Goal: Book appointment/travel/reservation

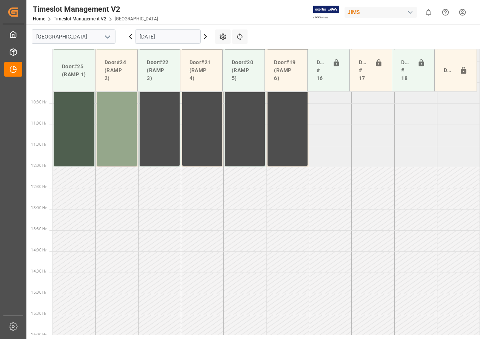
scroll to position [423, 0]
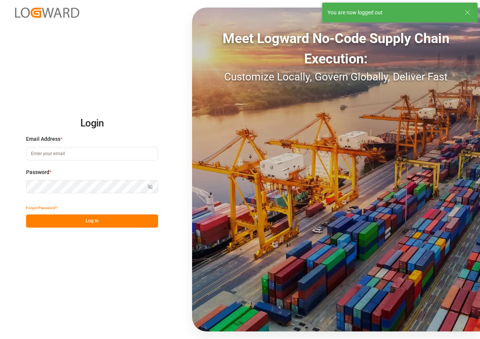
type input "[EMAIL_ADDRESS][DOMAIN_NAME]"
click at [82, 219] on button "Log In" at bounding box center [92, 221] width 132 height 13
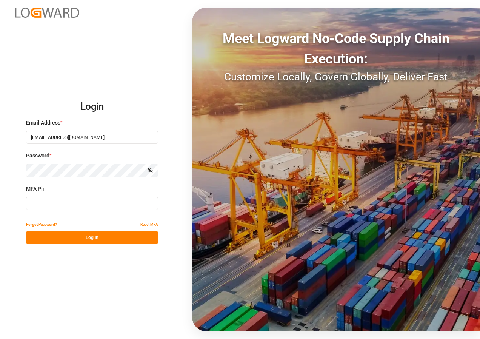
click at [82, 203] on input at bounding box center [92, 203] width 132 height 13
type input "413563"
click at [85, 236] on button "Log In" at bounding box center [92, 237] width 132 height 13
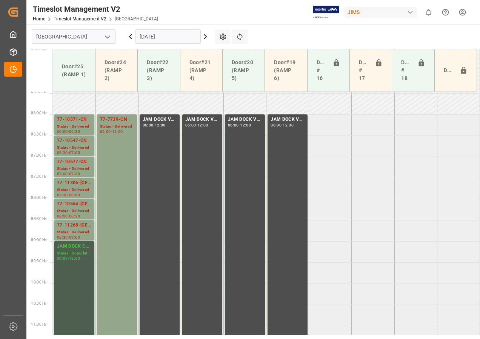
scroll to position [232, 0]
click at [206, 38] on icon at bounding box center [205, 36] width 9 height 9
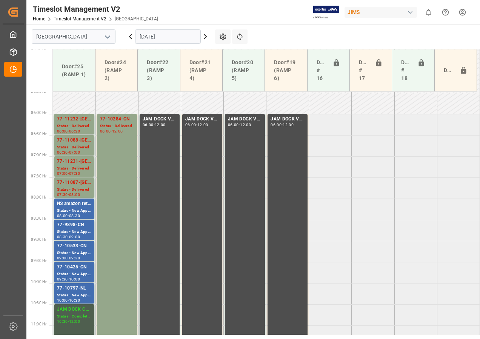
click at [205, 37] on icon at bounding box center [205, 36] width 9 height 9
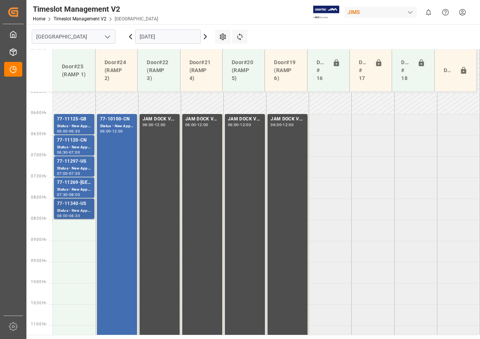
click at [76, 207] on div "77-11340-US" at bounding box center [74, 204] width 34 height 8
click at [207, 36] on icon at bounding box center [205, 36] width 9 height 9
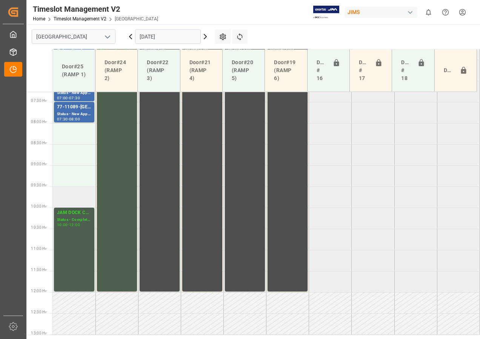
scroll to position [194, 0]
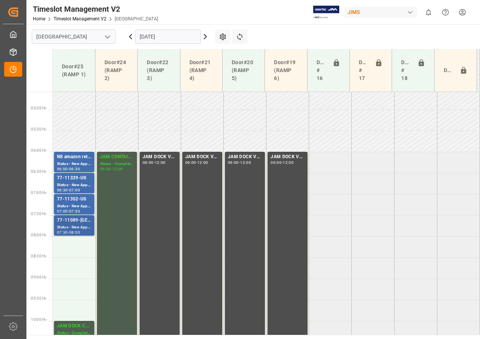
click at [70, 225] on div "Status - New Appointment" at bounding box center [74, 227] width 34 height 6
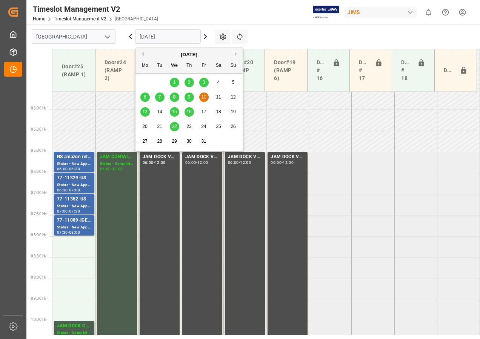
click at [196, 38] on input "[DATE]" at bounding box center [168, 36] width 66 height 14
click at [147, 113] on span "13" at bounding box center [144, 111] width 5 height 5
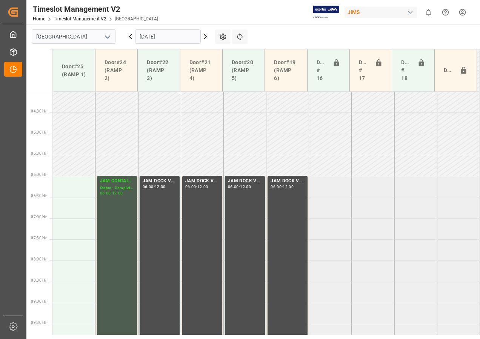
scroll to position [156, 0]
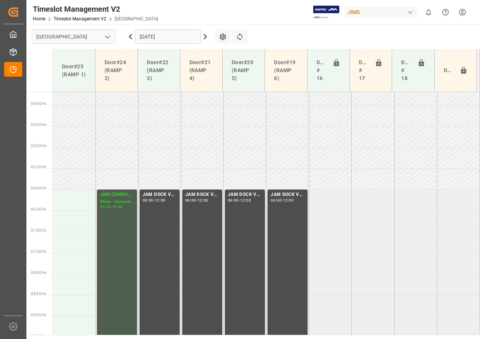
click at [143, 34] on input "[DATE]" at bounding box center [168, 36] width 66 height 14
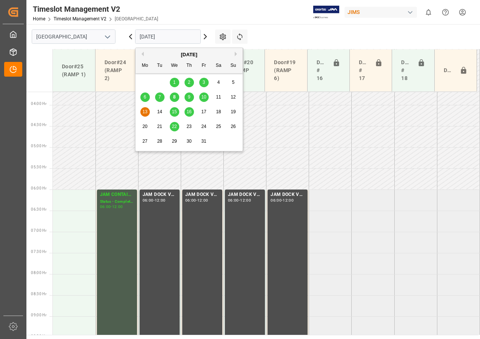
click at [174, 111] on span "15" at bounding box center [174, 111] width 5 height 5
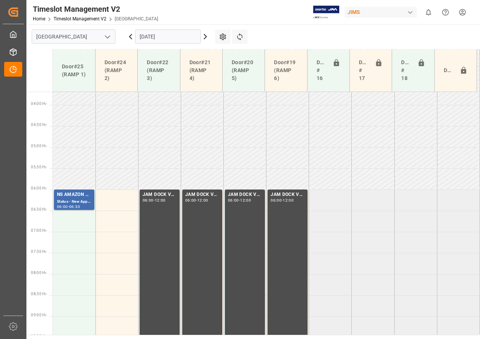
click at [147, 36] on input "[DATE]" at bounding box center [168, 36] width 66 height 14
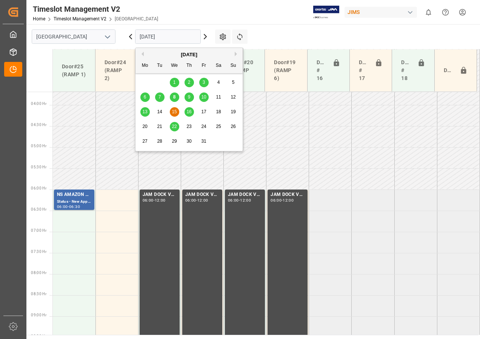
click at [188, 110] on span "16" at bounding box center [189, 111] width 5 height 5
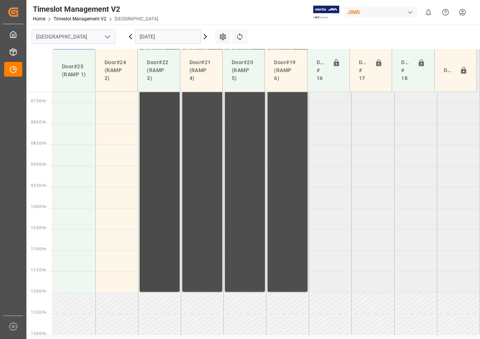
scroll to position [307, 0]
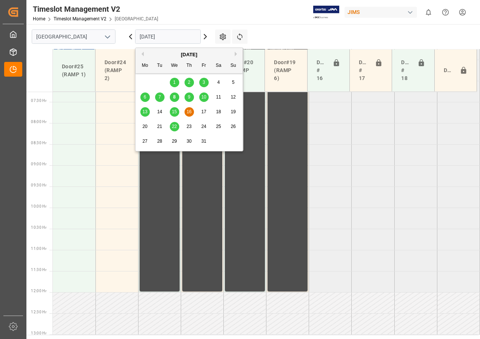
click at [147, 40] on input "[DATE]" at bounding box center [168, 36] width 66 height 14
click at [175, 98] on span "8" at bounding box center [174, 96] width 3 height 5
